Goal: Information Seeking & Learning: Learn about a topic

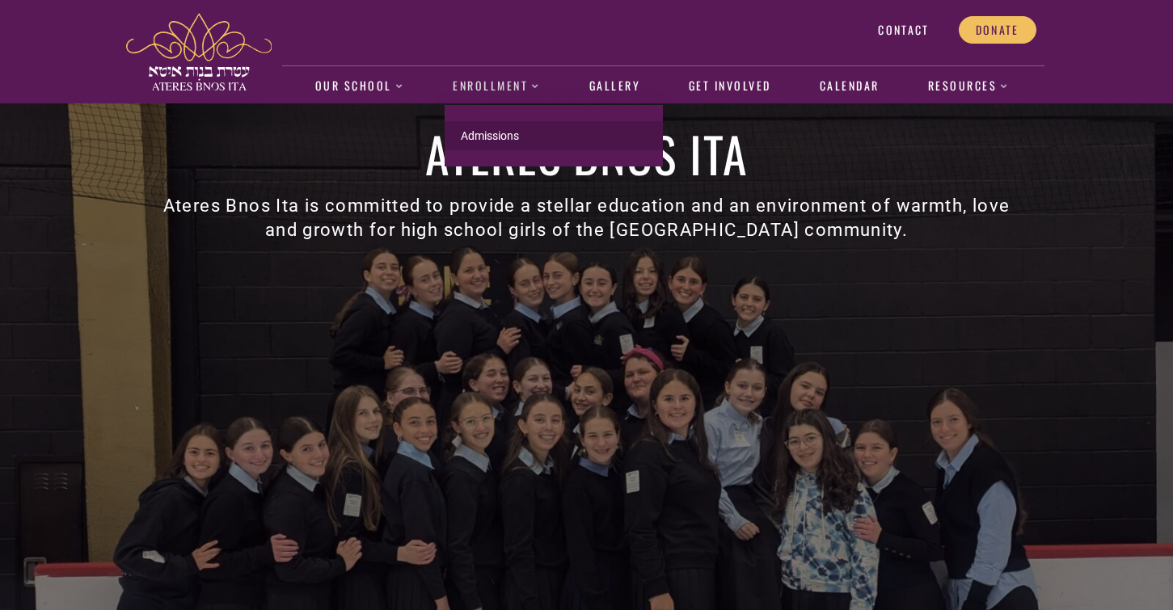
click at [480, 132] on link "Admissions" at bounding box center [553, 135] width 218 height 29
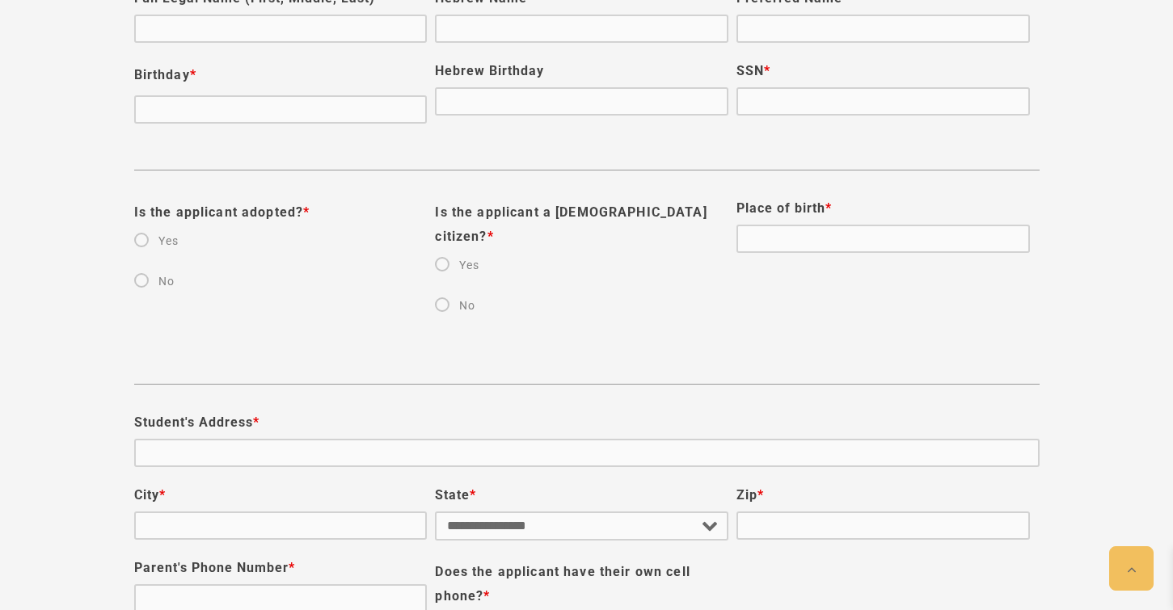
scroll to position [1192, 0]
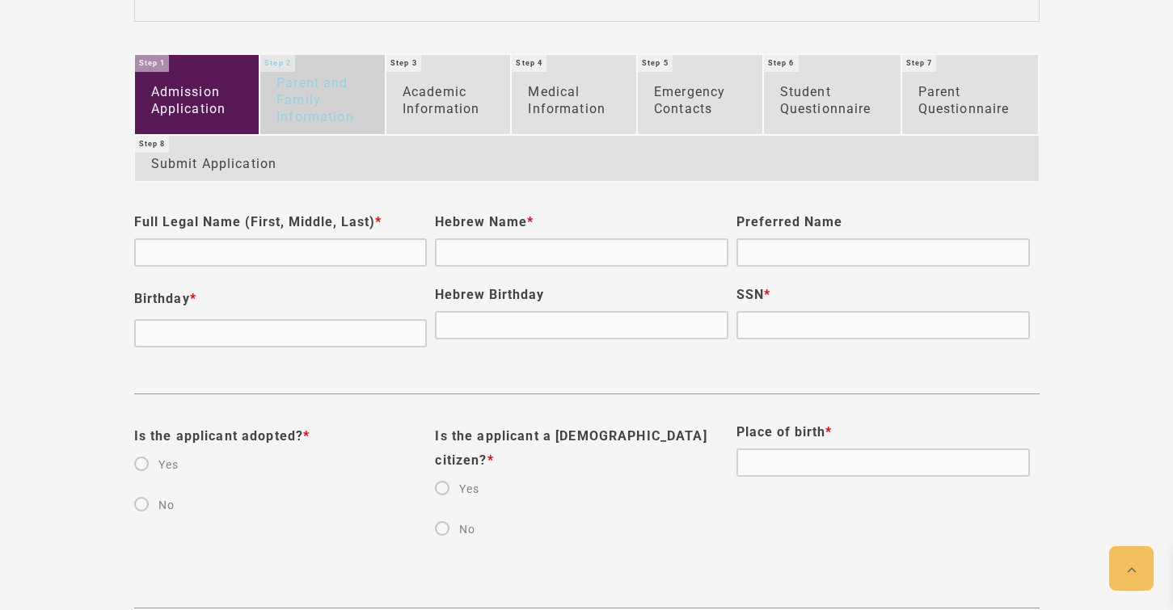
click at [335, 93] on link "Parent and Family Information" at bounding box center [322, 94] width 124 height 78
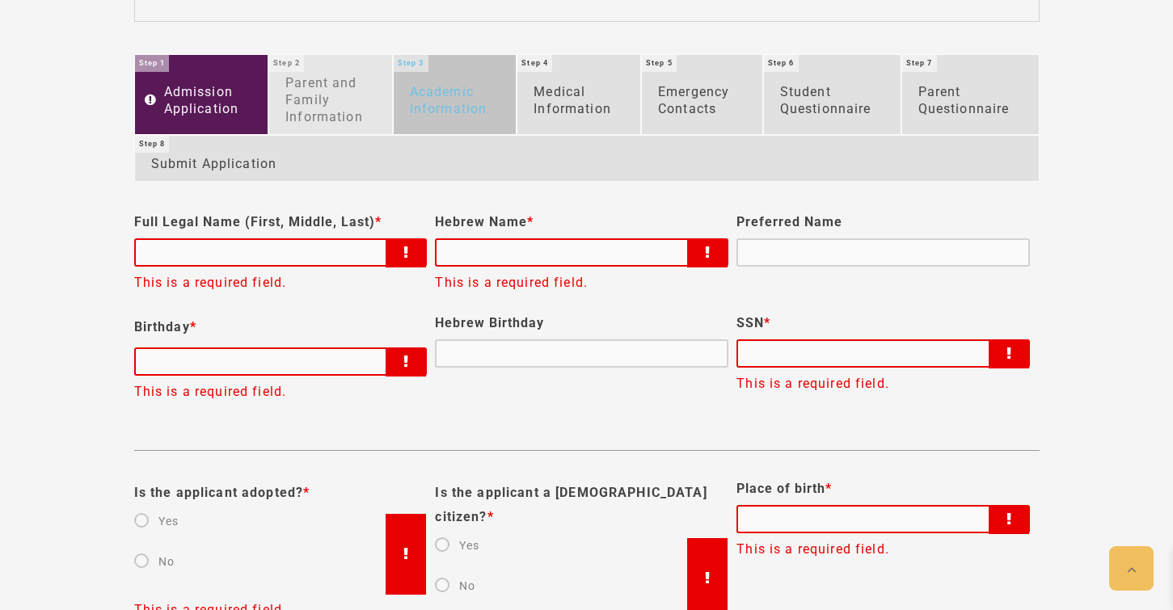
click at [439, 73] on link "Academic Information" at bounding box center [455, 94] width 123 height 78
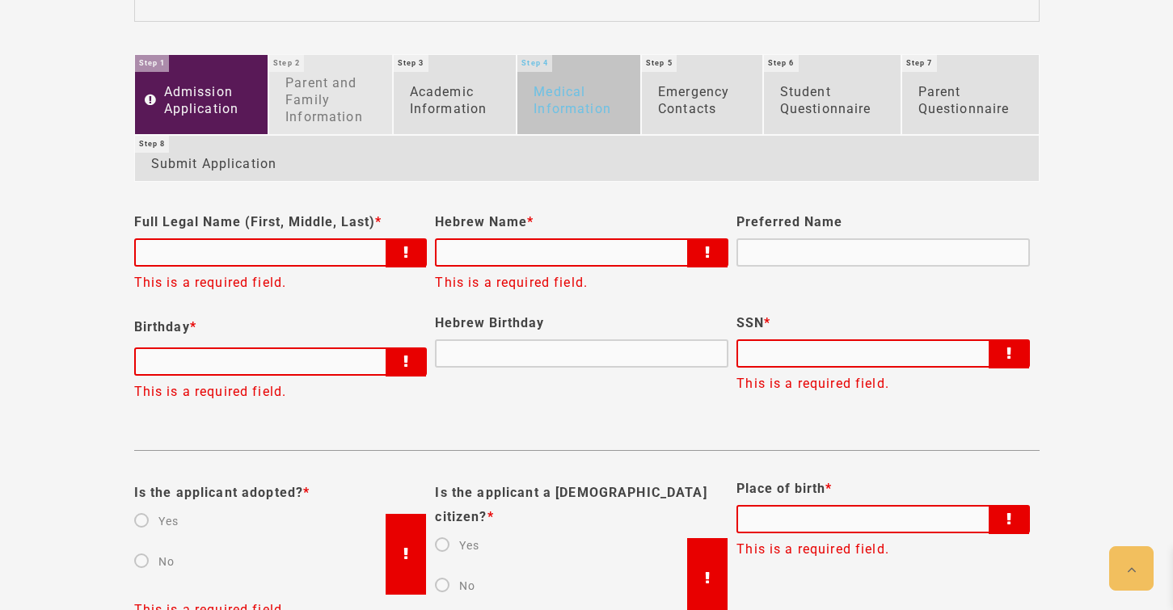
click at [578, 78] on link "Medical Information" at bounding box center [578, 94] width 123 height 78
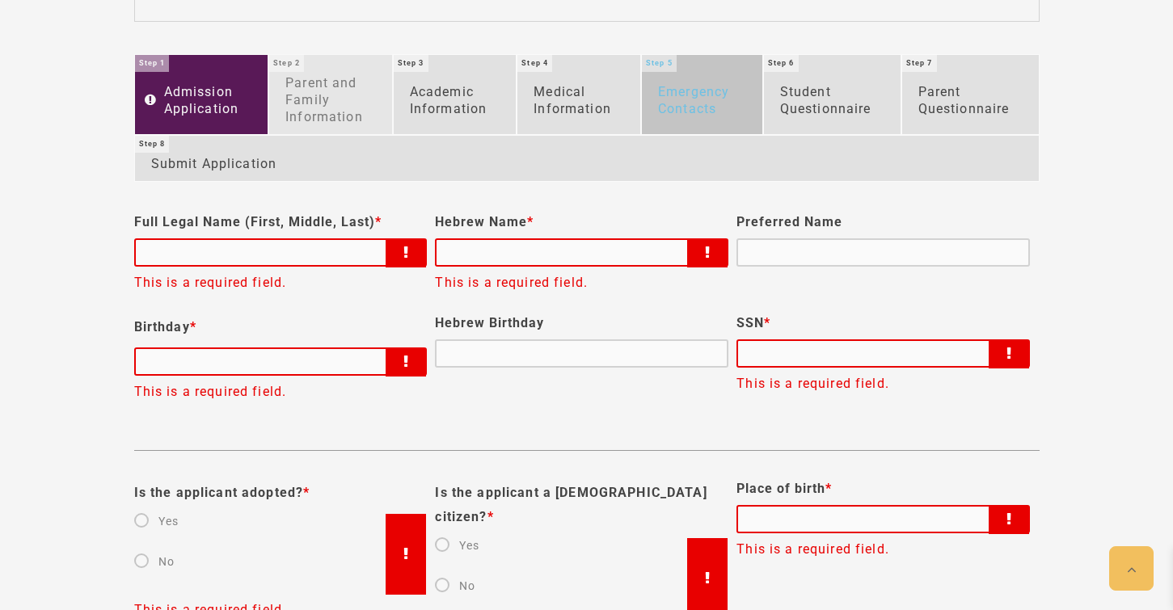
click at [686, 88] on link "Emergency Contacts" at bounding box center [702, 94] width 120 height 78
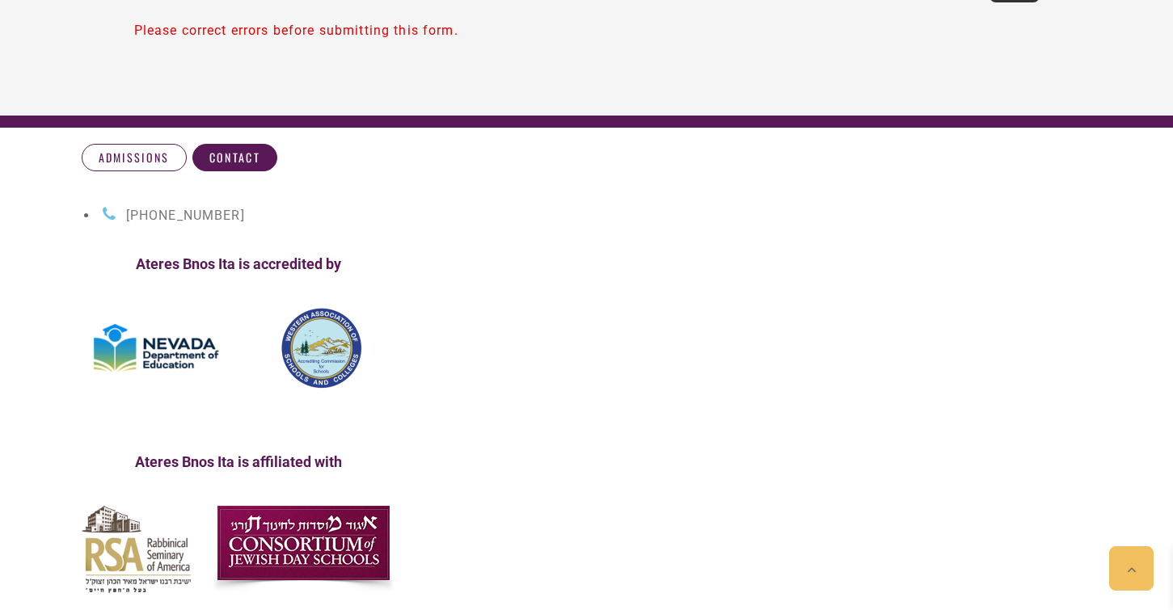
scroll to position [3135, 0]
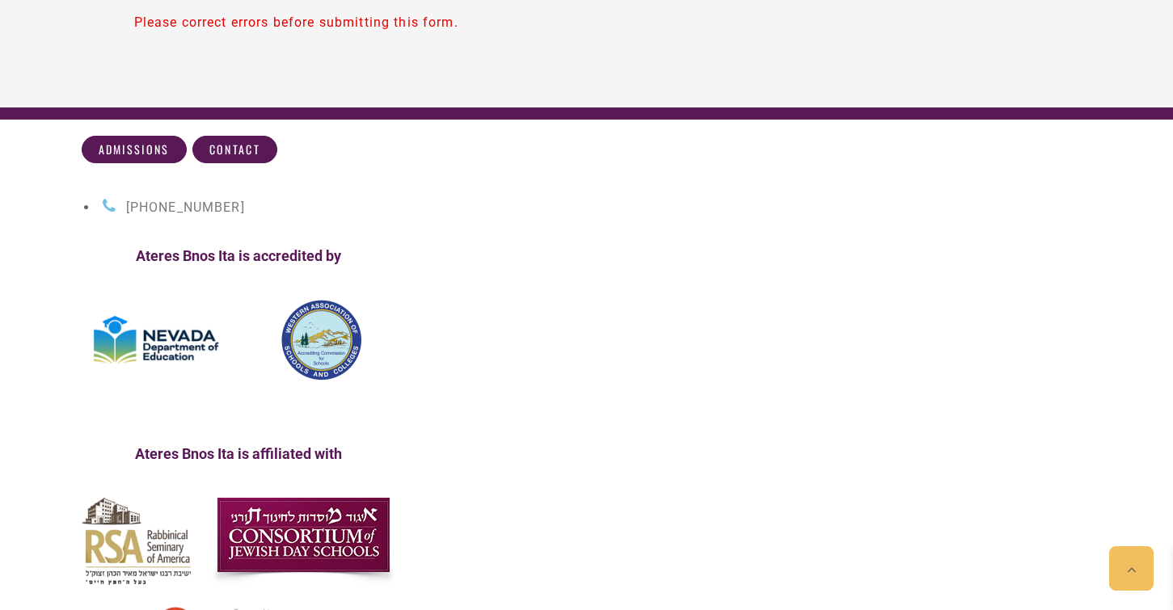
click at [133, 142] on span "Admissions" at bounding box center [134, 149] width 71 height 15
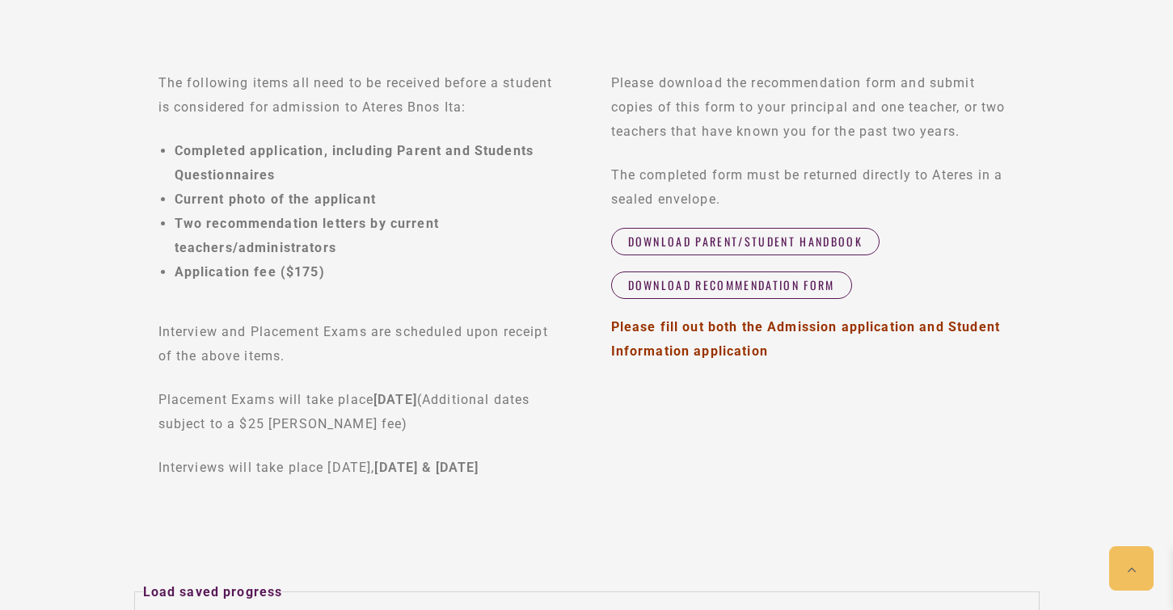
scroll to position [552, 0]
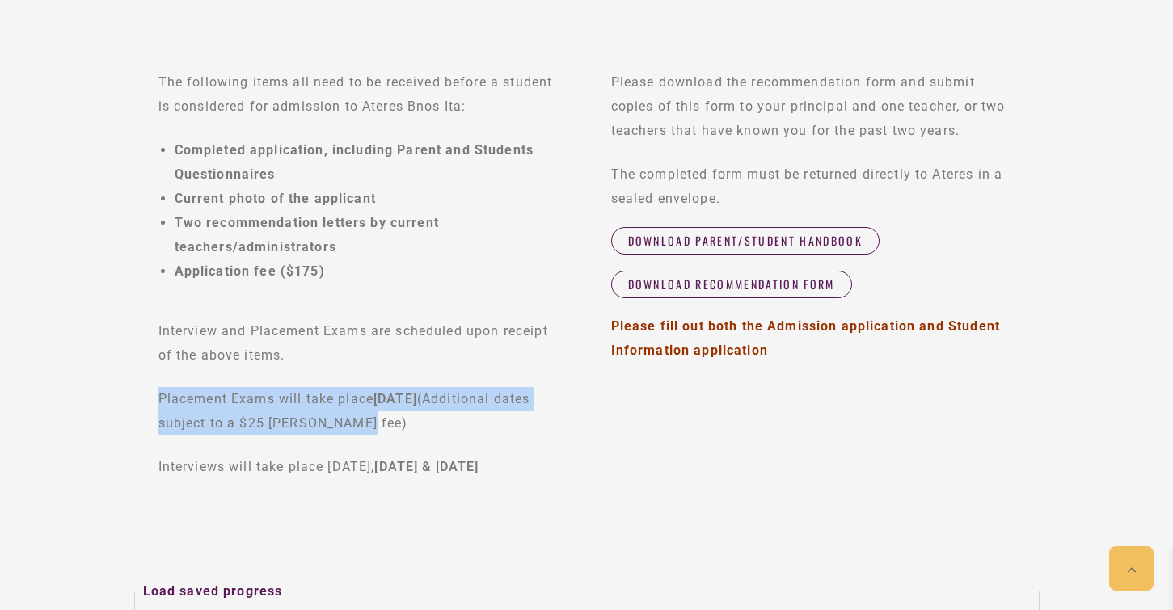
drag, startPoint x: 155, startPoint y: 400, endPoint x: 482, endPoint y: 423, distance: 327.2
click at [482, 423] on div "The following items all need to be received before a student is considered for …" at bounding box center [360, 274] width 453 height 457
